Goal: Information Seeking & Learning: Learn about a topic

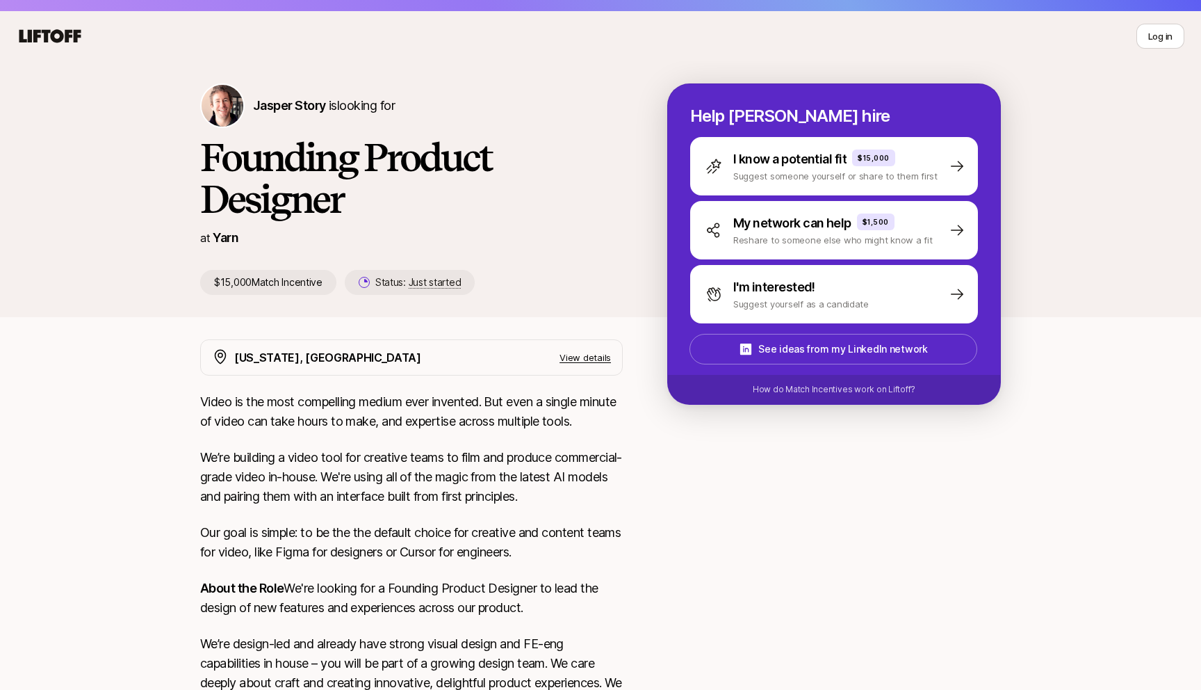
scroll to position [24, 0]
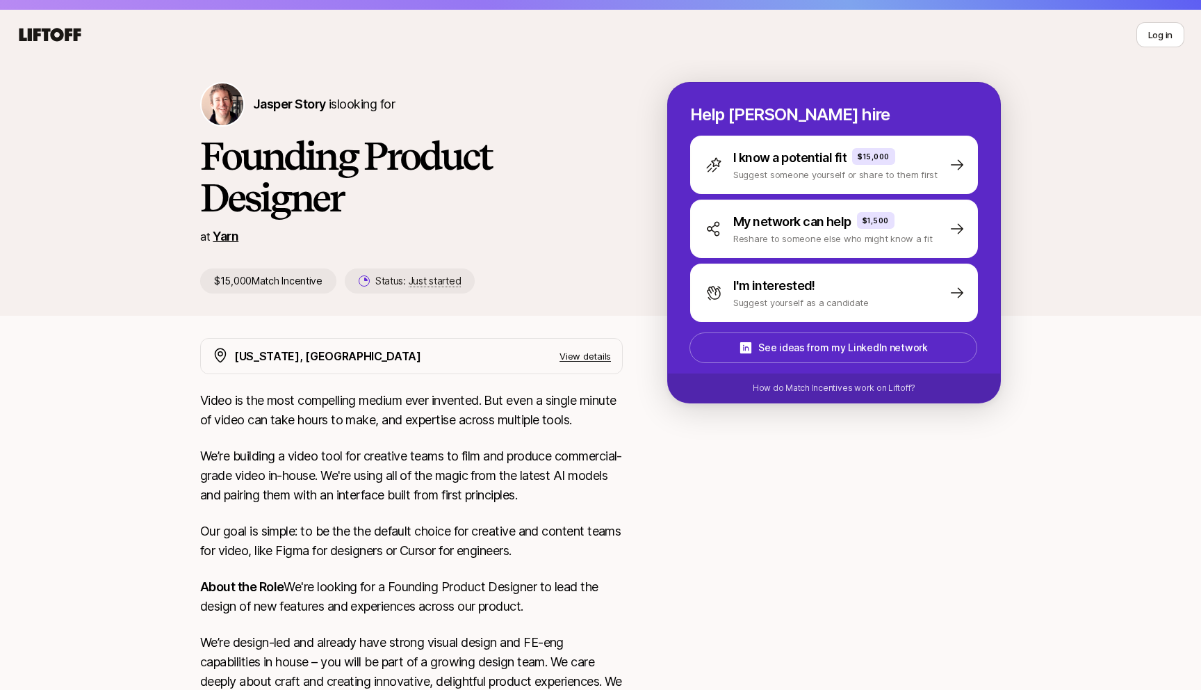
click at [218, 241] on link "Yarn" at bounding box center [226, 236] width 26 height 15
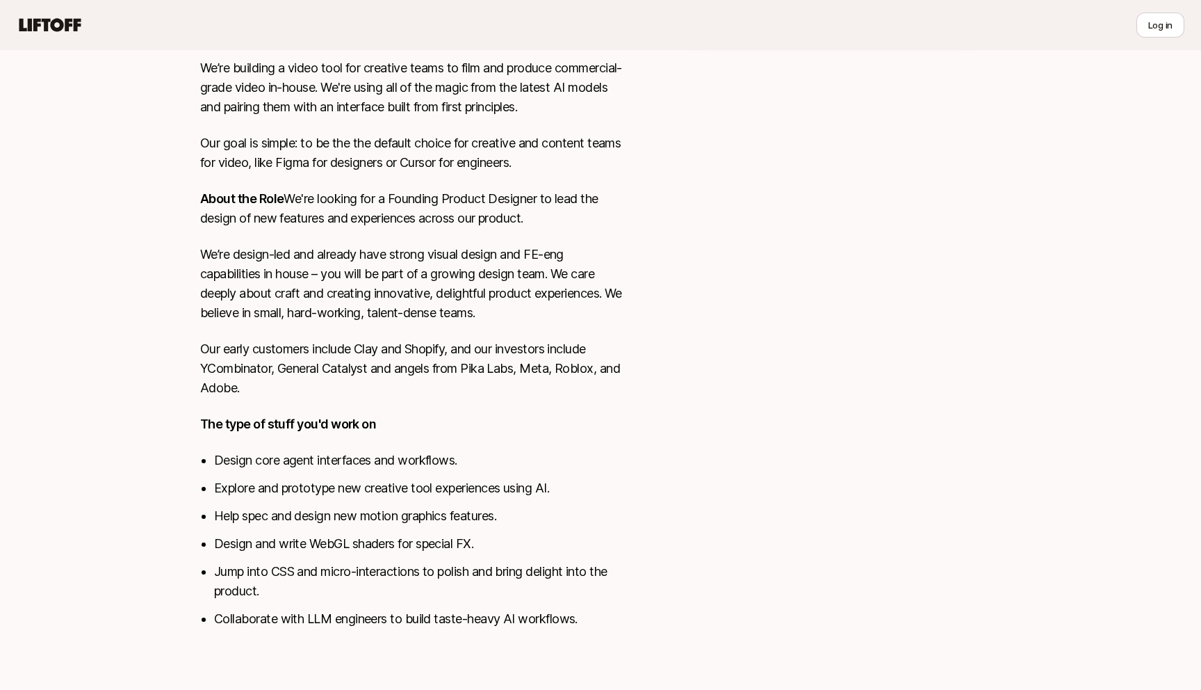
scroll to position [0, 0]
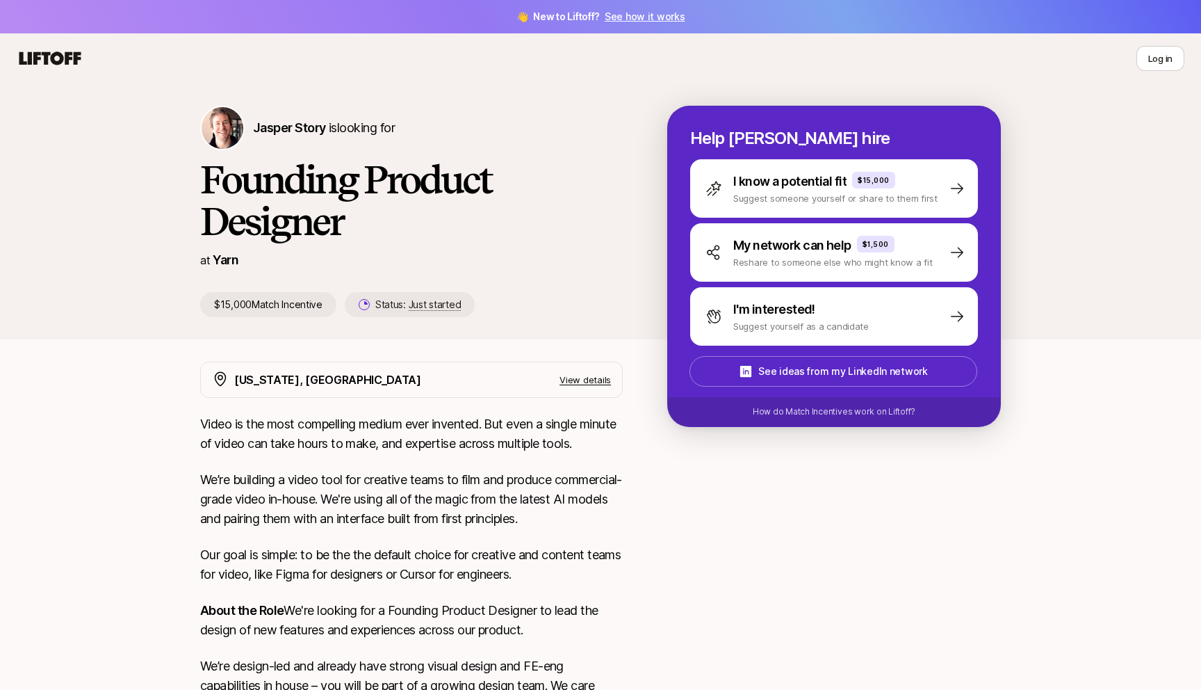
click at [64, 63] on icon at bounding box center [50, 58] width 67 height 19
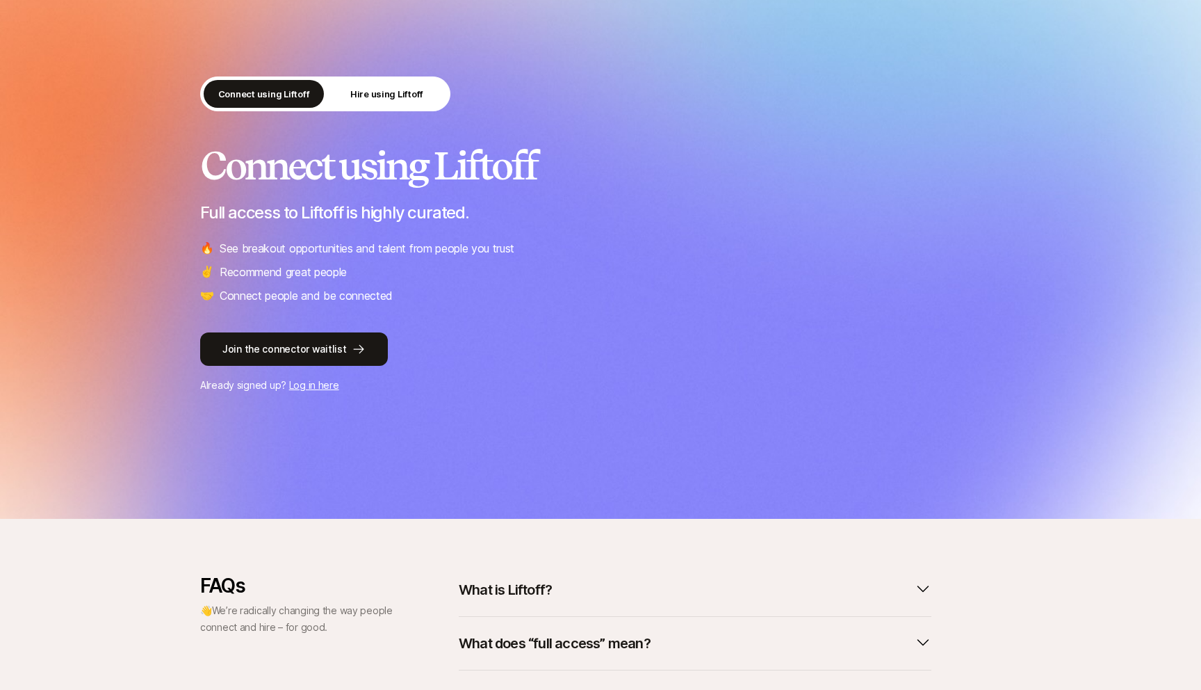
scroll to position [72, 0]
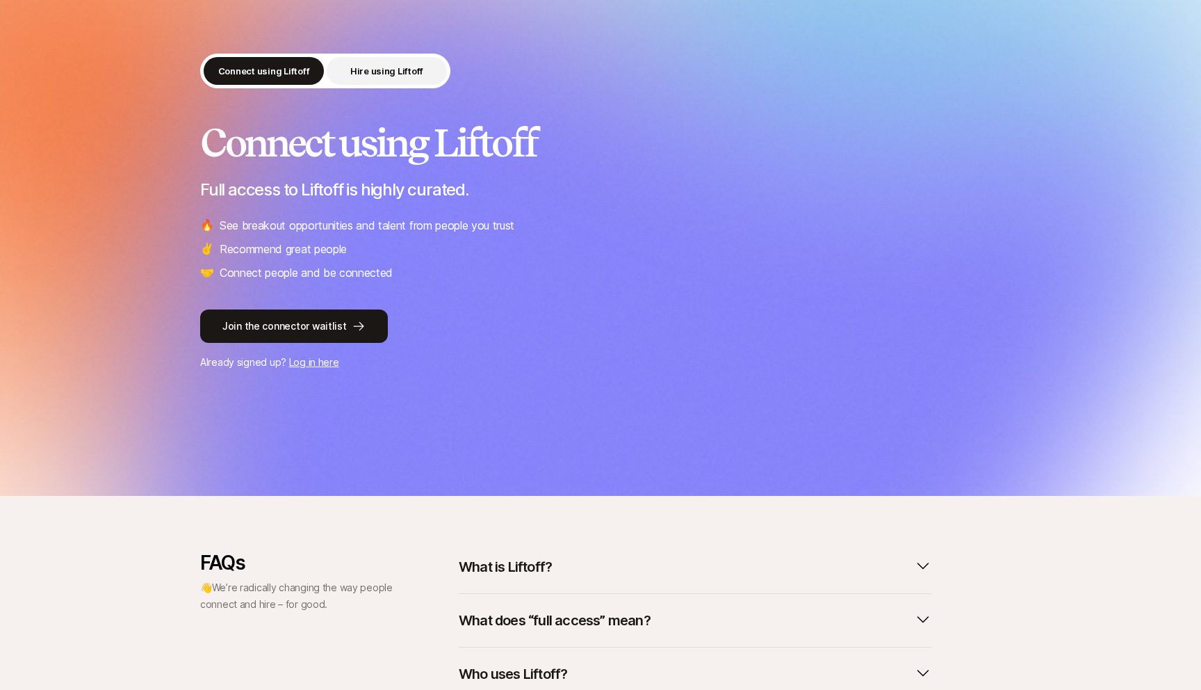
click at [405, 60] on button "Hire using Liftoff" at bounding box center [387, 71] width 120 height 28
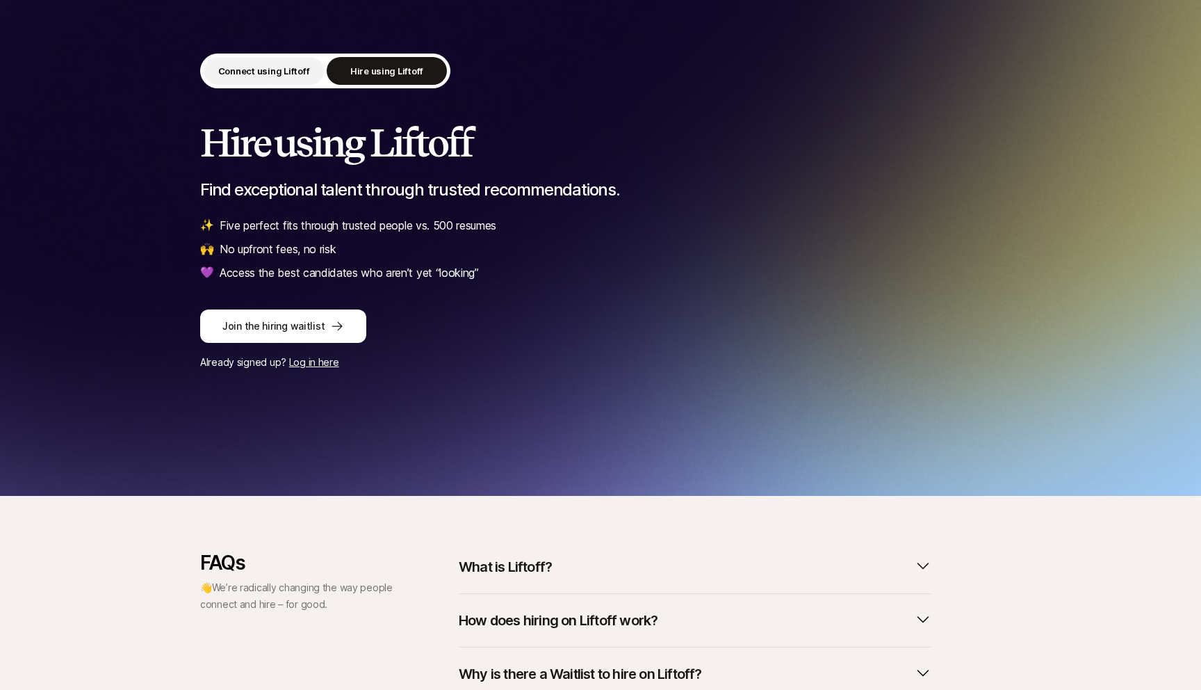
click at [298, 75] on p "Connect using Liftoff" at bounding box center [264, 71] width 92 height 14
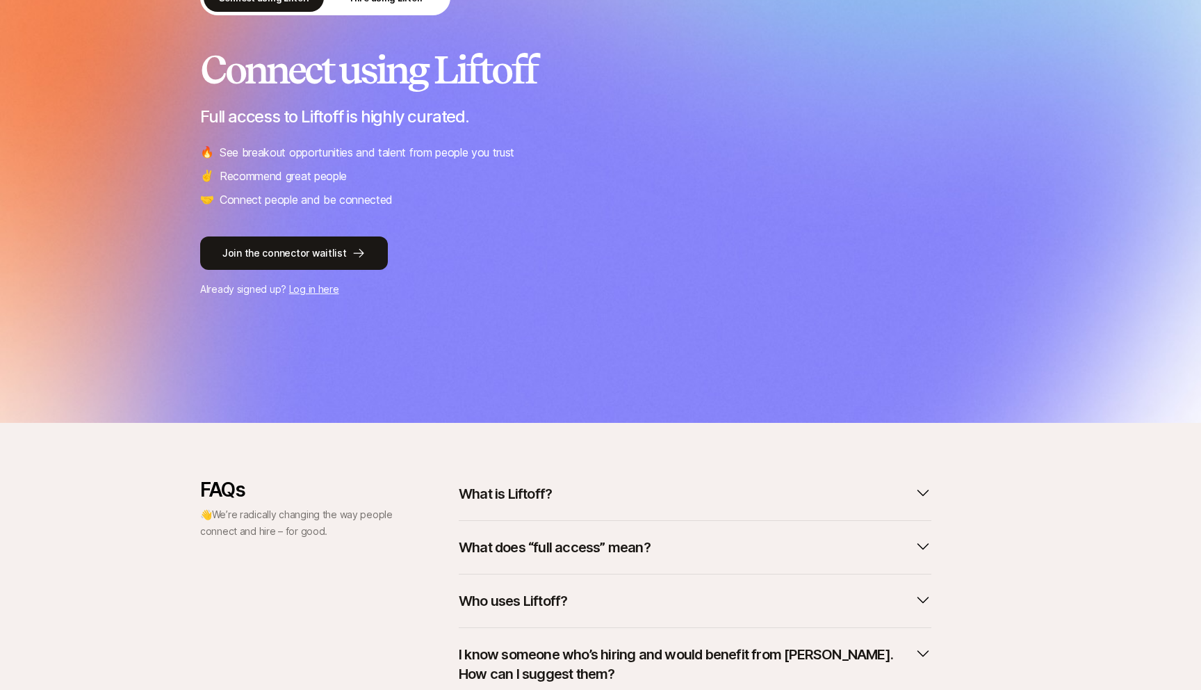
scroll to position [265, 0]
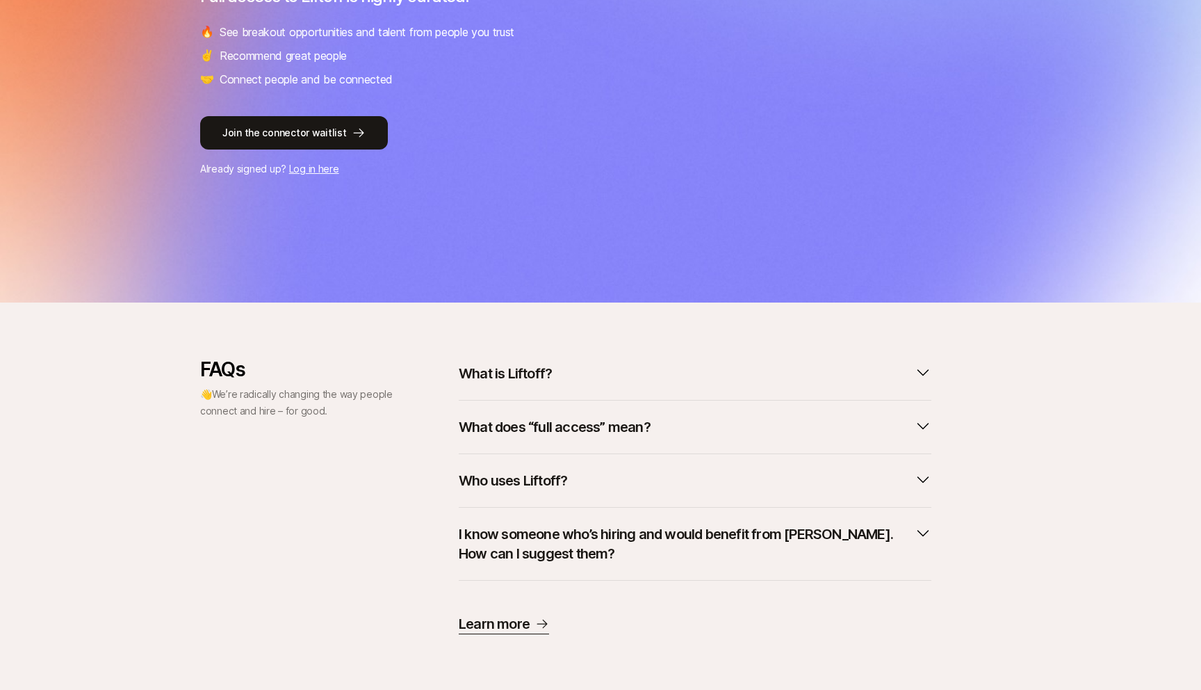
click at [560, 363] on button "What is Liftoff?" at bounding box center [695, 373] width 473 height 31
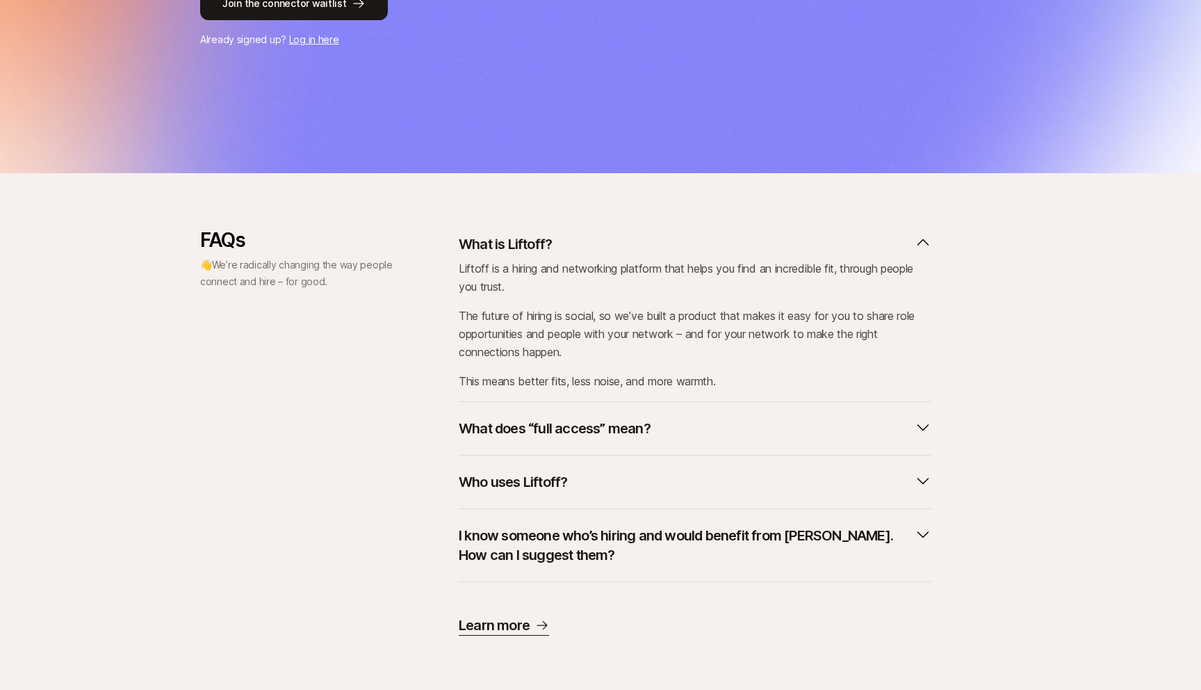
scroll to position [396, 0]
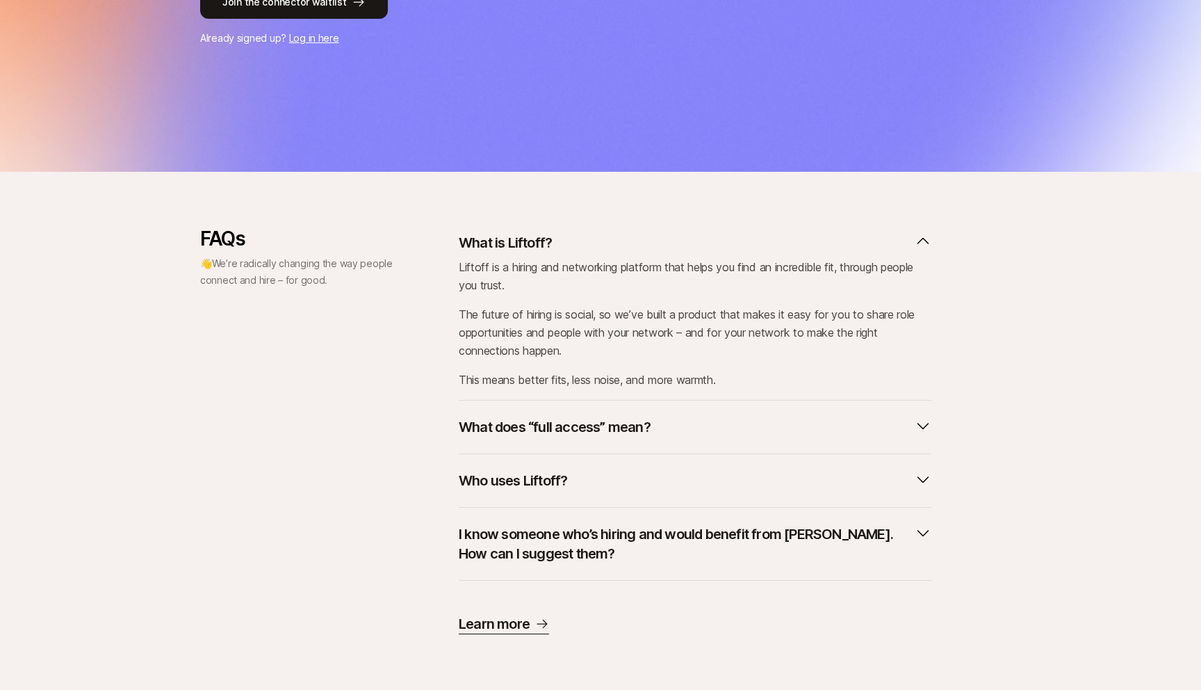
click at [701, 424] on button "What does “full access” mean?" at bounding box center [695, 427] width 473 height 31
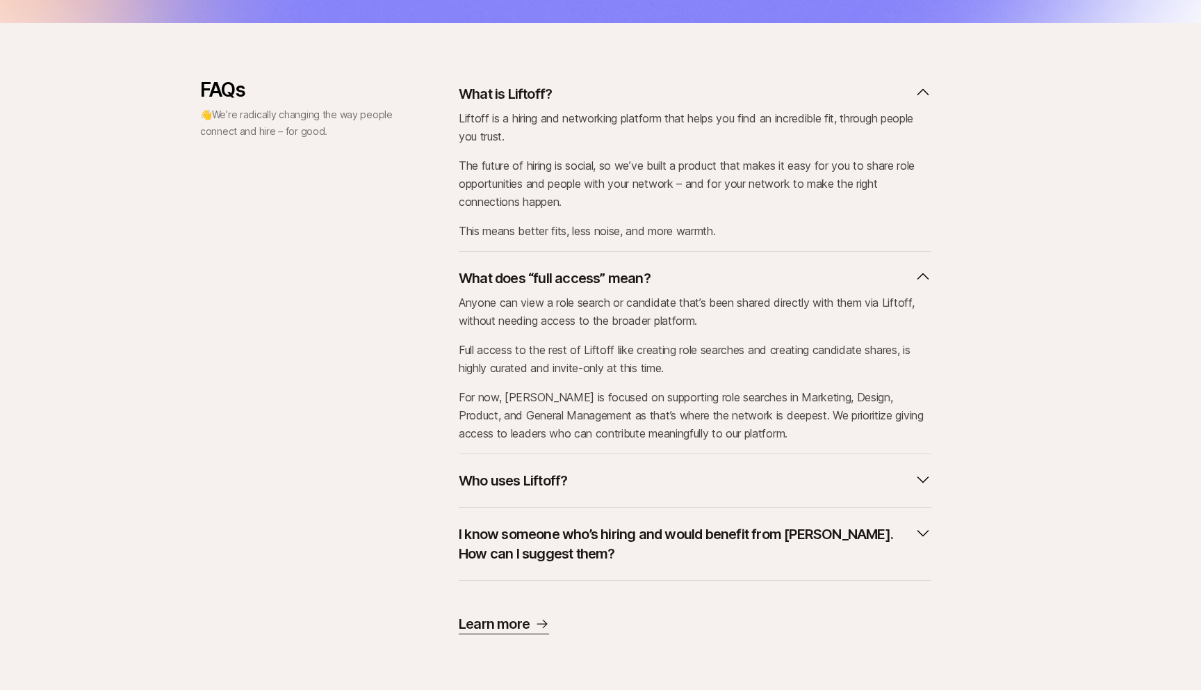
click at [688, 477] on button "Who uses Liftoff?" at bounding box center [695, 480] width 473 height 31
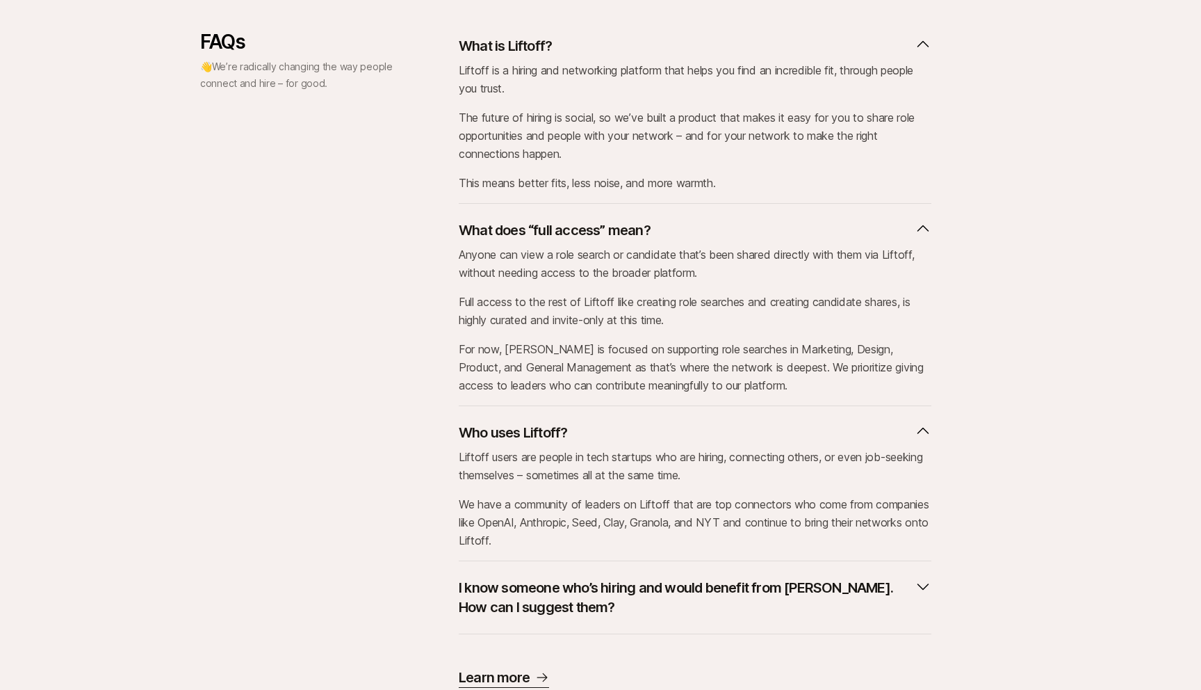
scroll to position [646, 0]
